Goal: Information Seeking & Learning: Learn about a topic

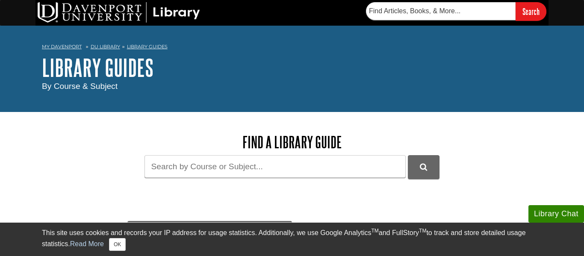
scroll to position [76, 0]
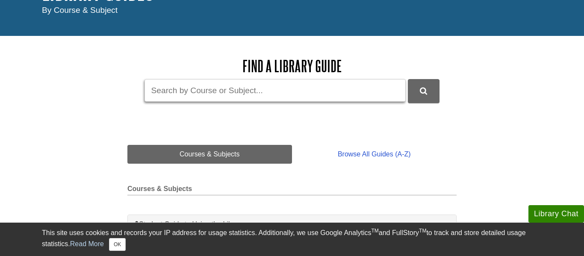
click at [252, 93] on input "Guide Search Terms" at bounding box center [274, 90] width 261 height 23
type input "bio"
click at [408, 79] on button "DU Library Guides Search" at bounding box center [424, 91] width 32 height 24
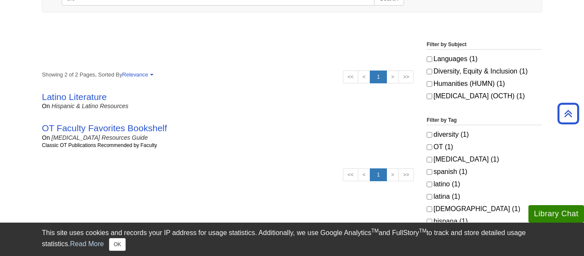
scroll to position [128, 0]
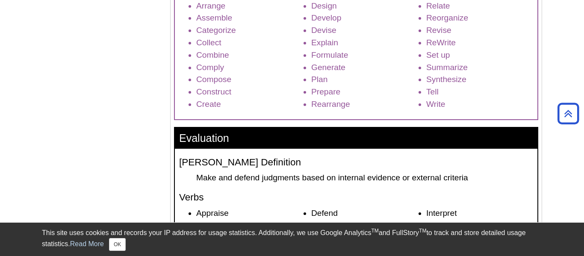
scroll to position [1166, 0]
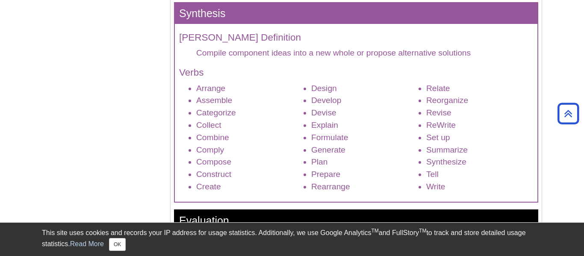
scroll to position [1112, 0]
